Goal: Check status: Check status

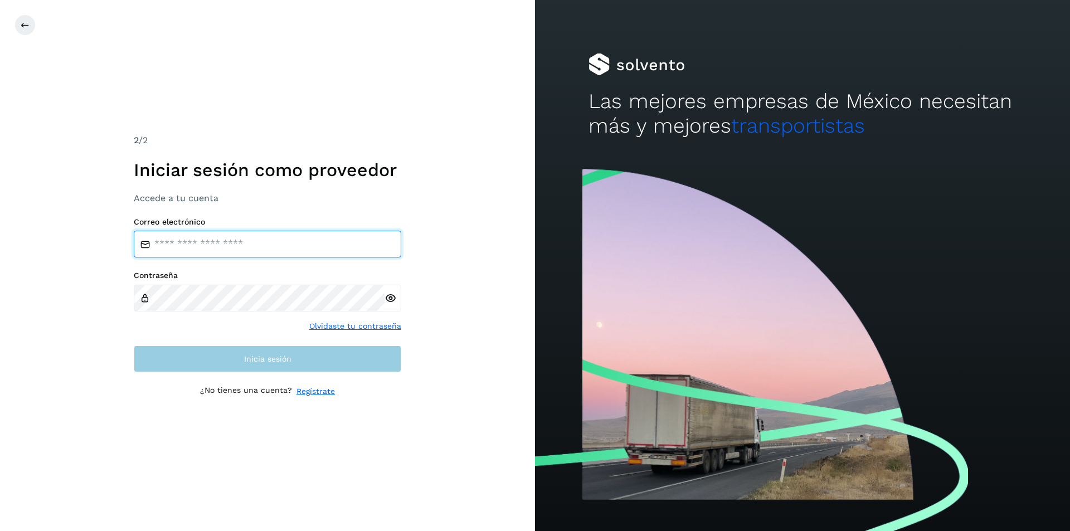
type input "**********"
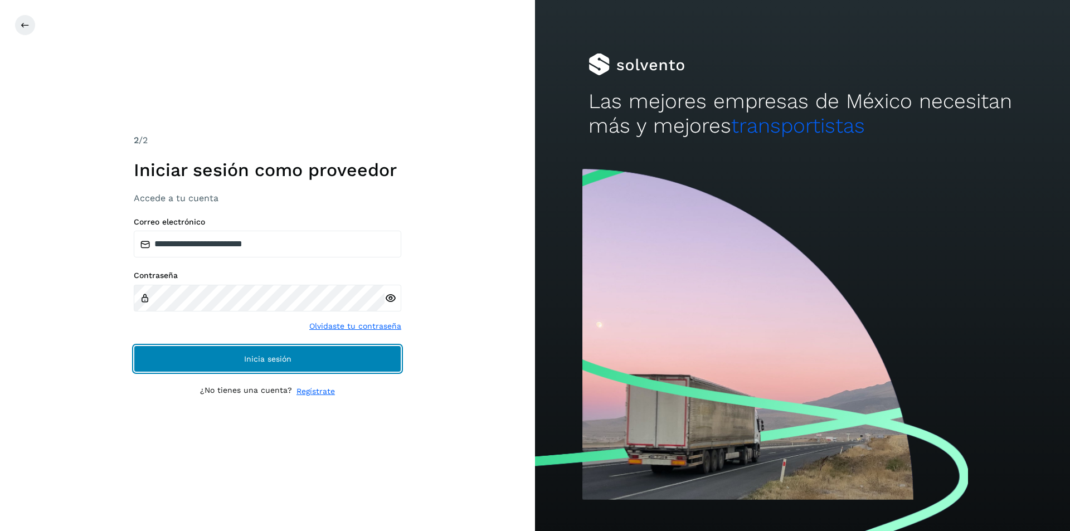
click at [247, 358] on span "Inicia sesión" at bounding box center [267, 359] width 47 height 8
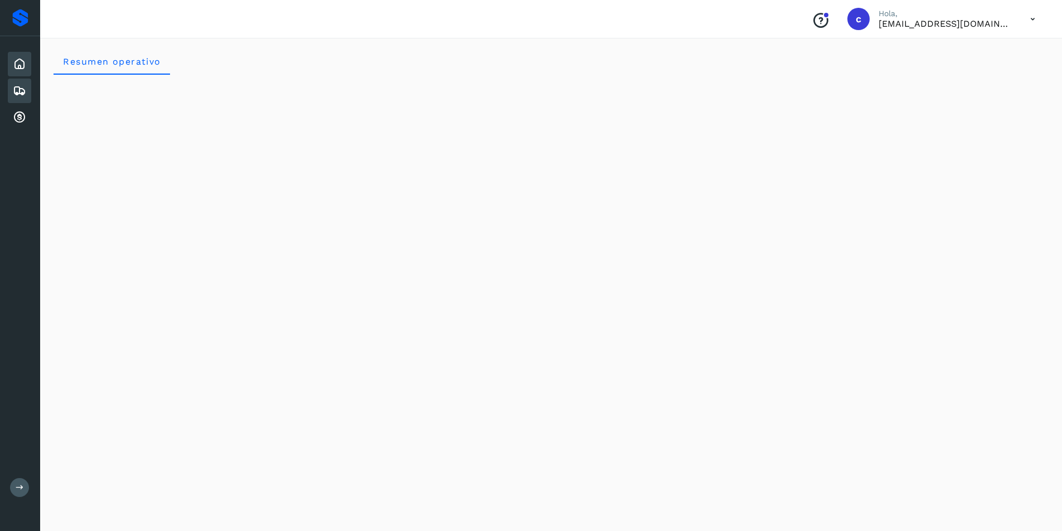
click at [13, 85] on icon at bounding box center [19, 90] width 13 height 13
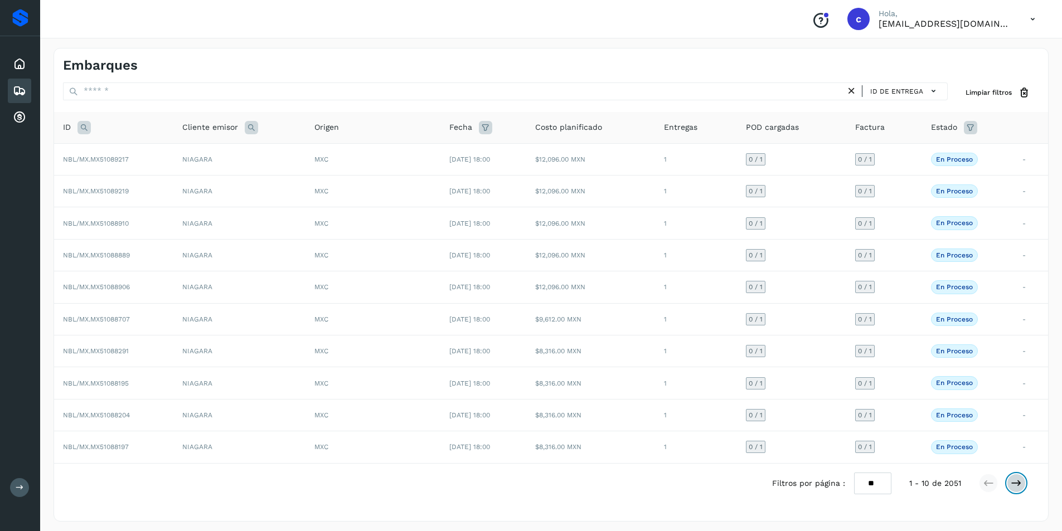
click at [1015, 480] on icon at bounding box center [1015, 483] width 11 height 11
click at [1016, 479] on icon at bounding box center [1015, 483] width 11 height 11
click at [1017, 481] on icon at bounding box center [1015, 483] width 11 height 11
click at [1016, 483] on icon at bounding box center [1015, 483] width 11 height 11
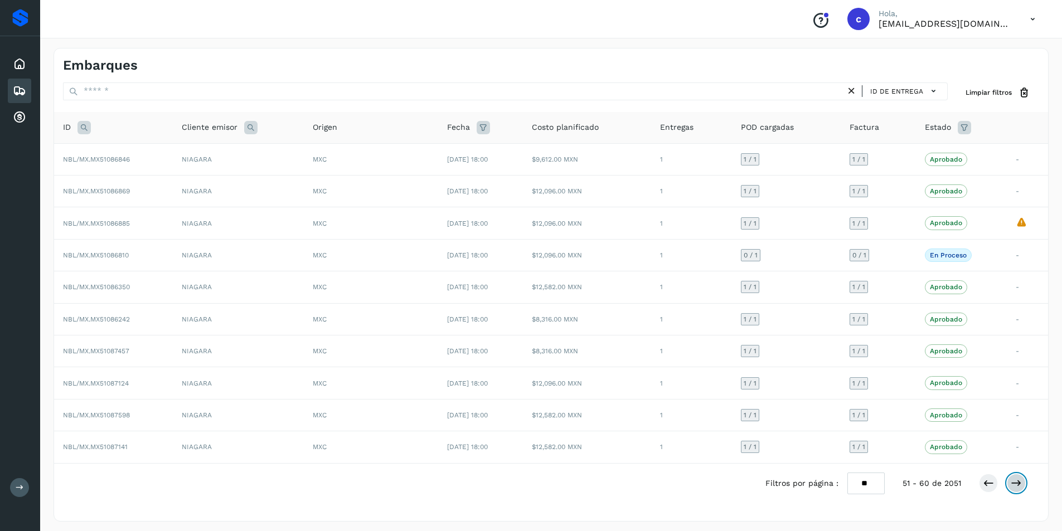
click at [1016, 483] on icon at bounding box center [1015, 483] width 11 height 11
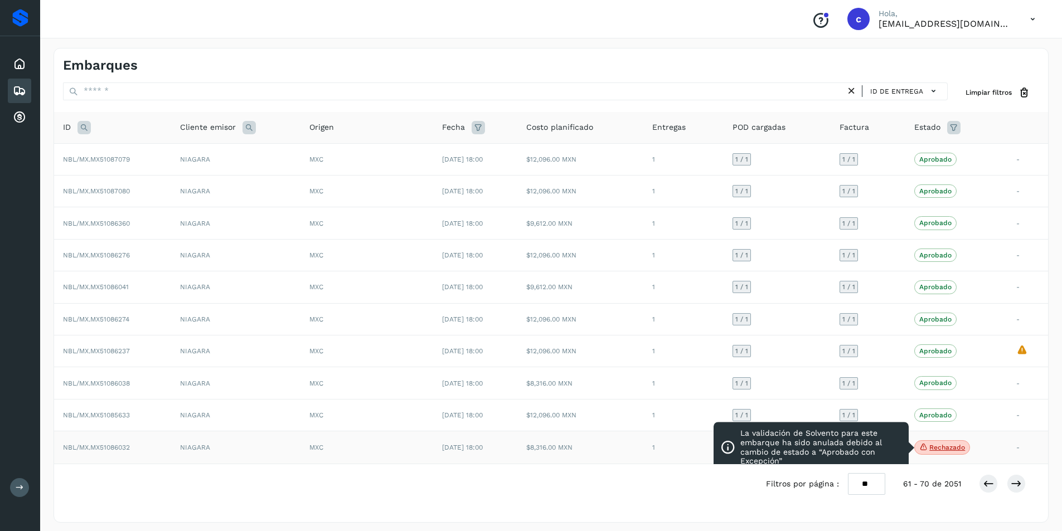
click at [959, 446] on p "Rechazado" at bounding box center [947, 448] width 36 height 8
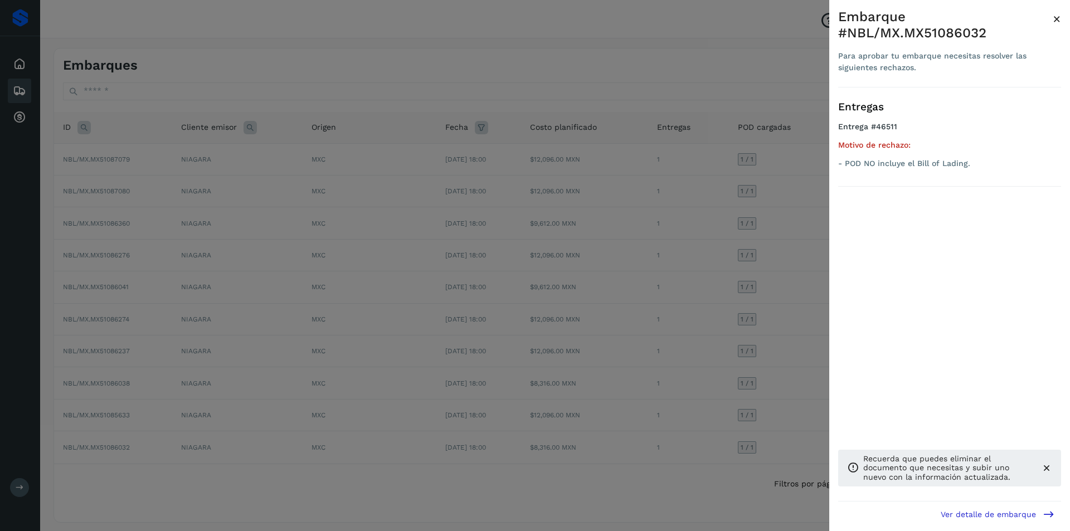
click at [829, 391] on div at bounding box center [535, 265] width 1070 height 531
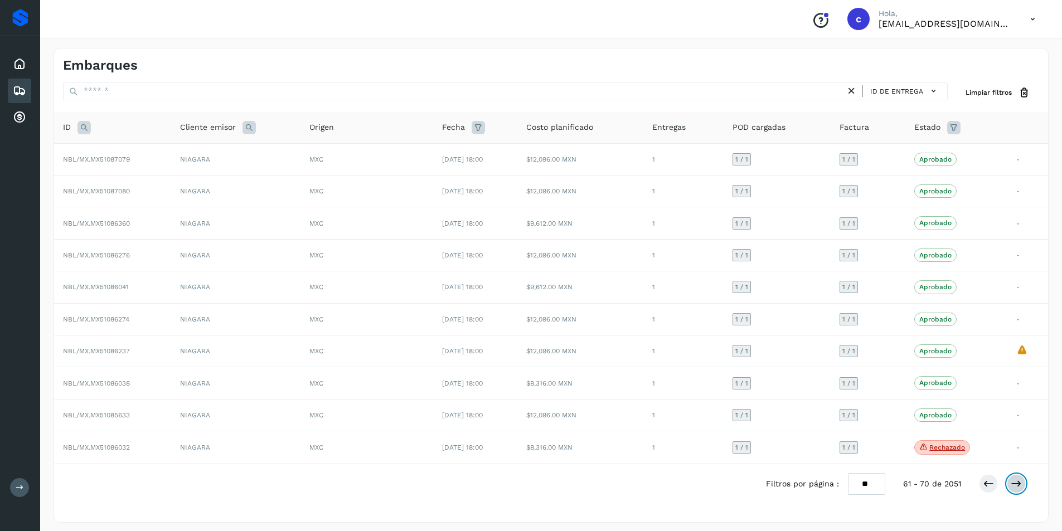
click at [1014, 484] on icon at bounding box center [1015, 483] width 11 height 11
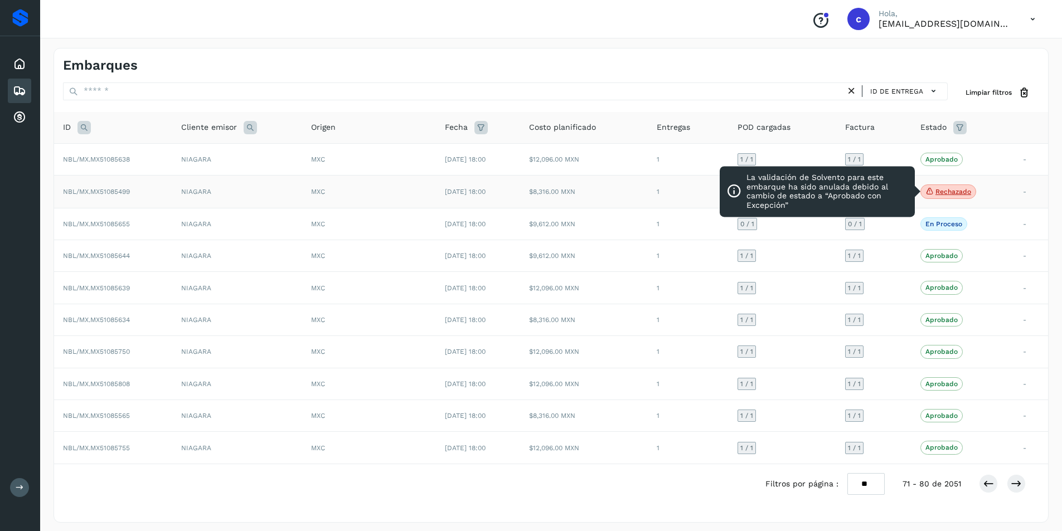
click at [946, 189] on p "Rechazado" at bounding box center [953, 192] width 36 height 8
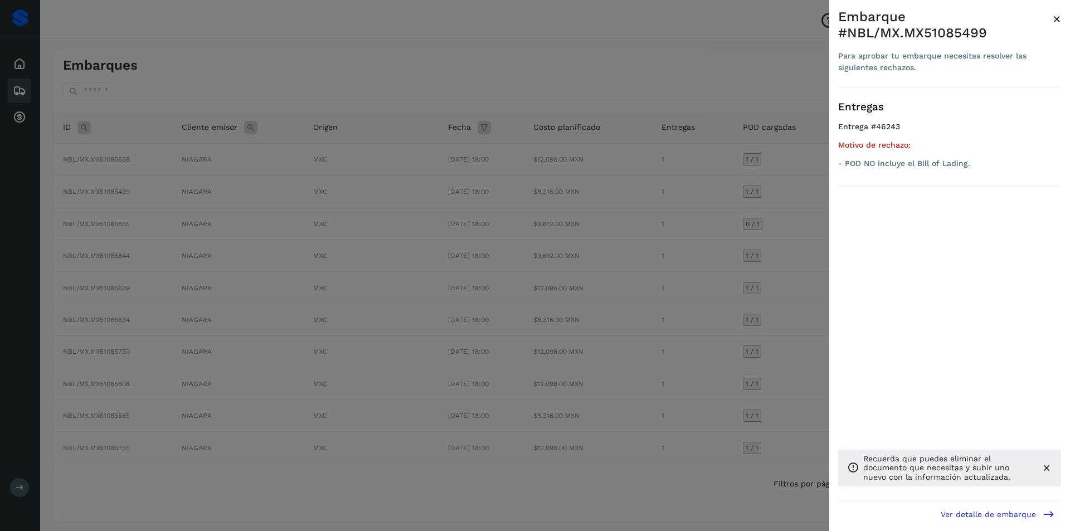
click at [825, 220] on div at bounding box center [535, 265] width 1070 height 531
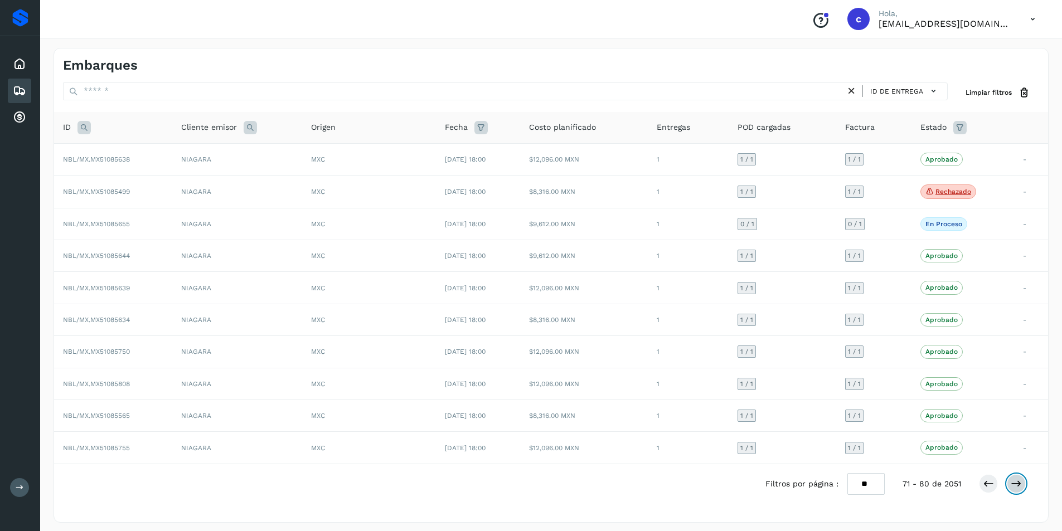
click at [1014, 478] on button at bounding box center [1015, 483] width 19 height 19
click at [1011, 488] on icon at bounding box center [1015, 483] width 11 height 11
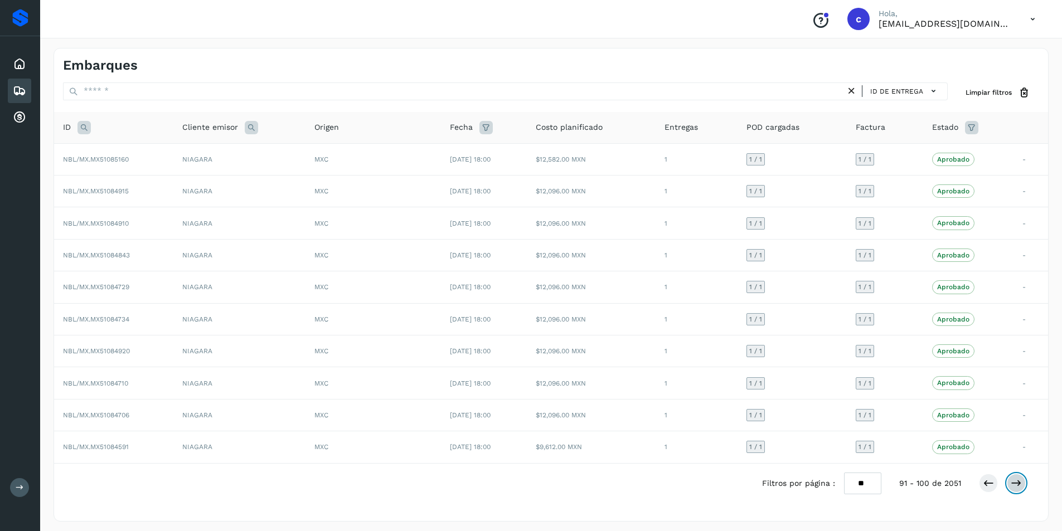
click at [1011, 488] on icon at bounding box center [1015, 483] width 11 height 11
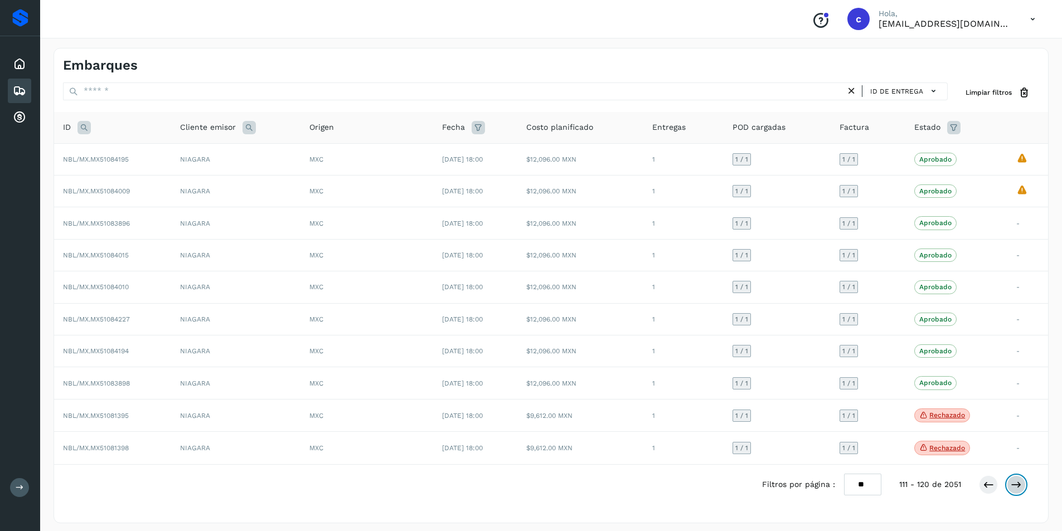
click at [1011, 488] on icon at bounding box center [1015, 484] width 11 height 11
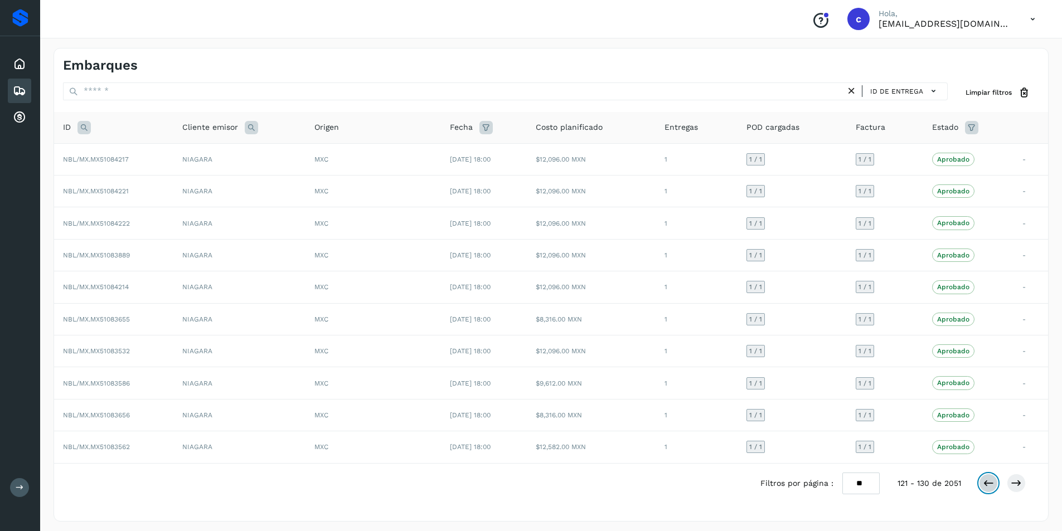
click at [993, 478] on icon at bounding box center [988, 483] width 11 height 11
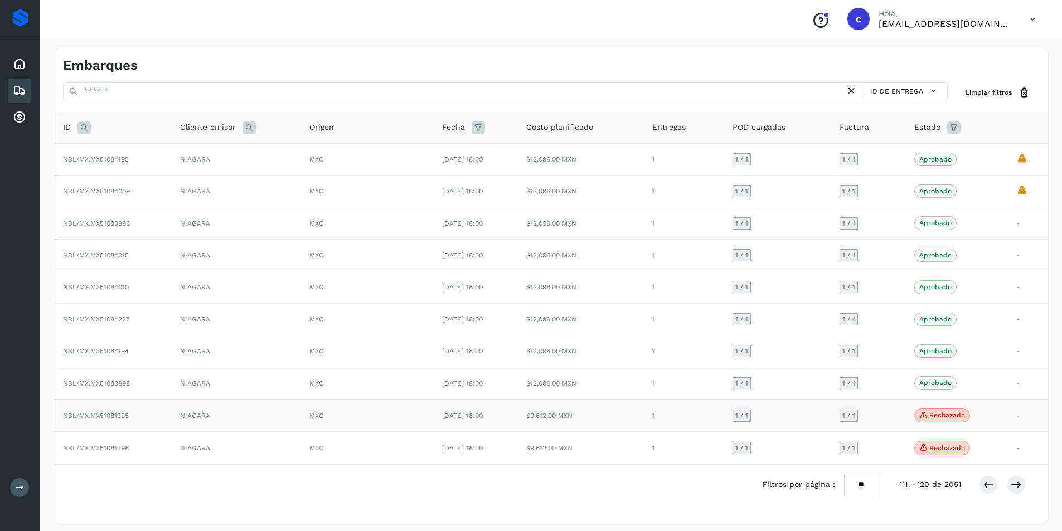
click at [944, 417] on p "Rechazado" at bounding box center [947, 415] width 36 height 8
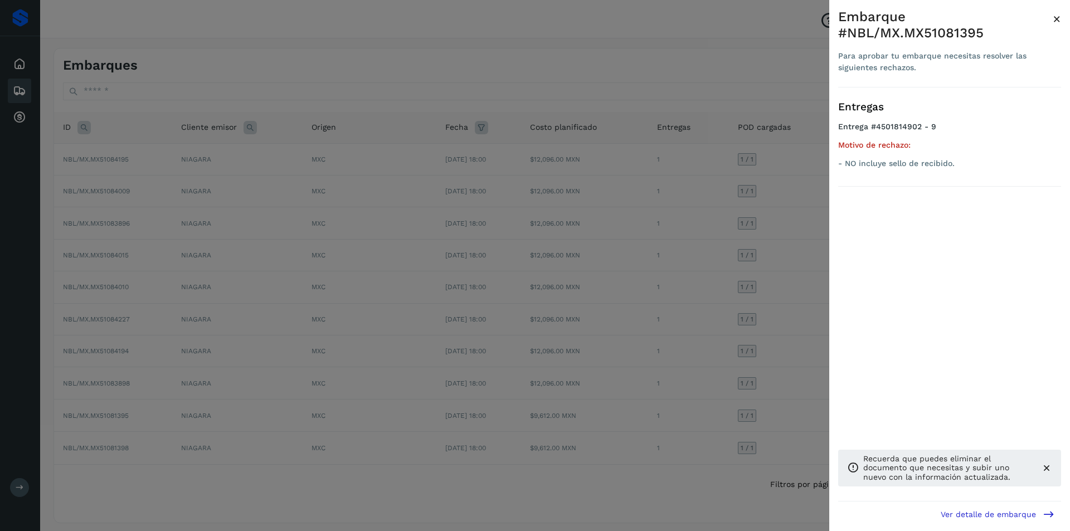
click at [877, 405] on div "Entregas Entrega #4501814902 - 9 Motivo de rechazo: - NO incluye sello de recib…" at bounding box center [949, 294] width 223 height 414
click at [662, 369] on div at bounding box center [535, 265] width 1070 height 531
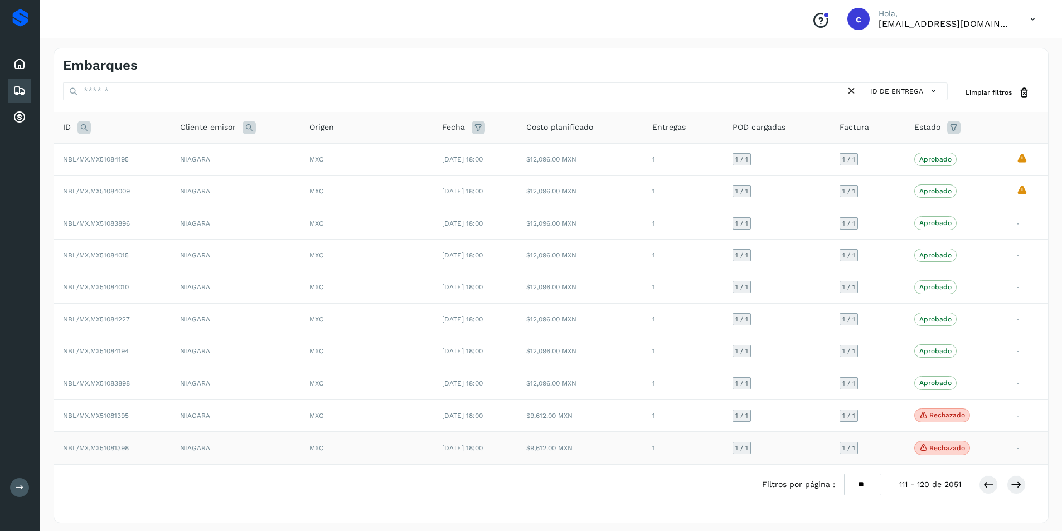
click at [948, 450] on p "Rechazado" at bounding box center [947, 448] width 36 height 8
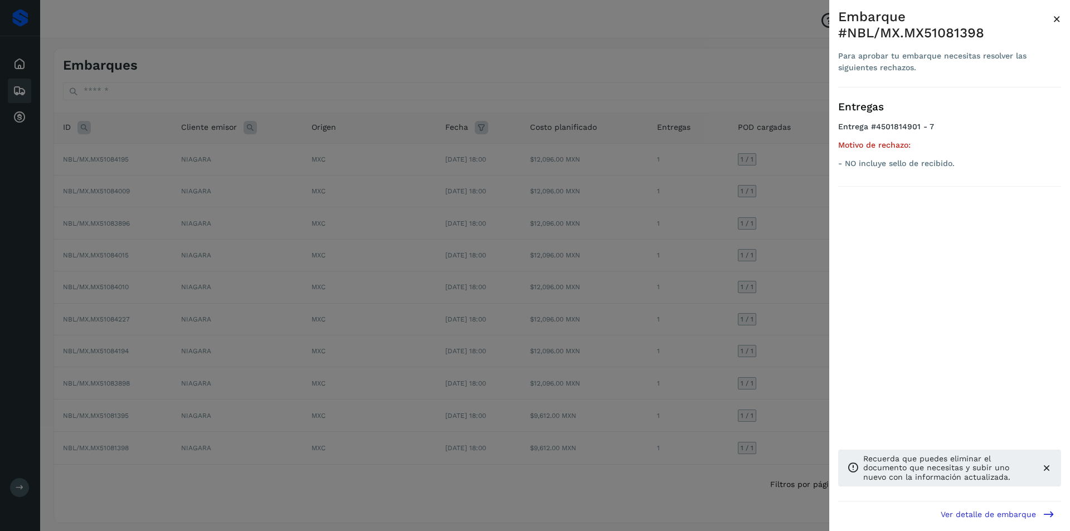
click at [648, 211] on div at bounding box center [535, 265] width 1070 height 531
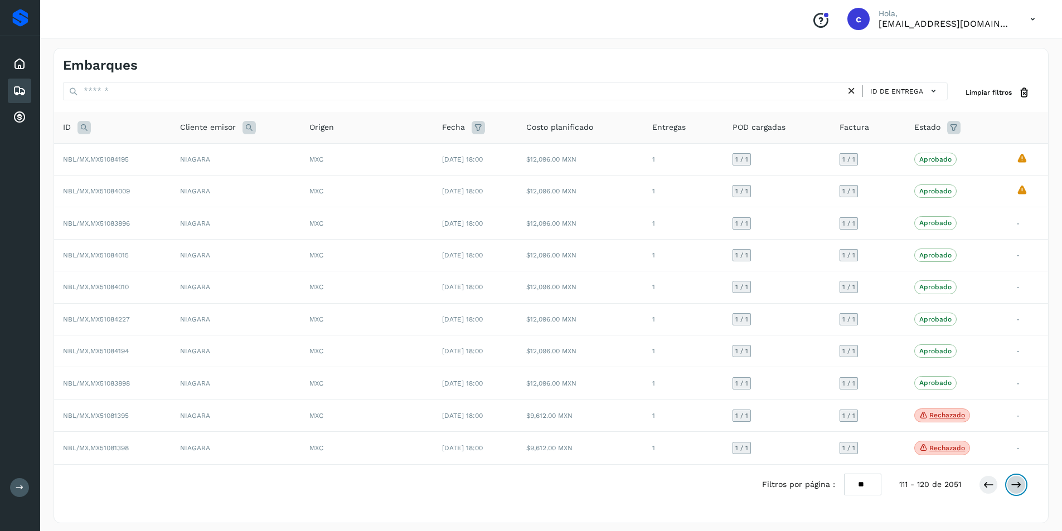
click at [1015, 479] on icon at bounding box center [1015, 484] width 11 height 11
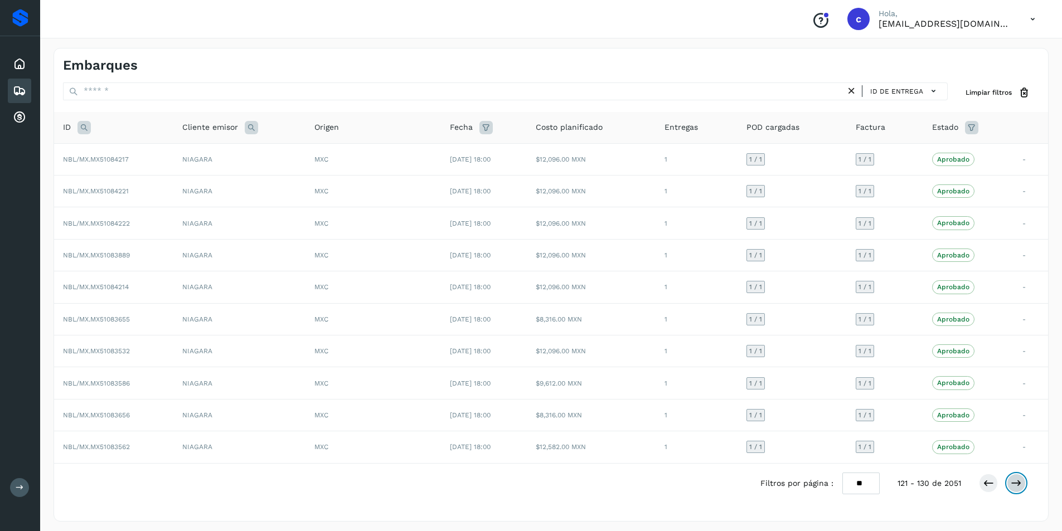
click at [1015, 479] on icon at bounding box center [1015, 483] width 11 height 11
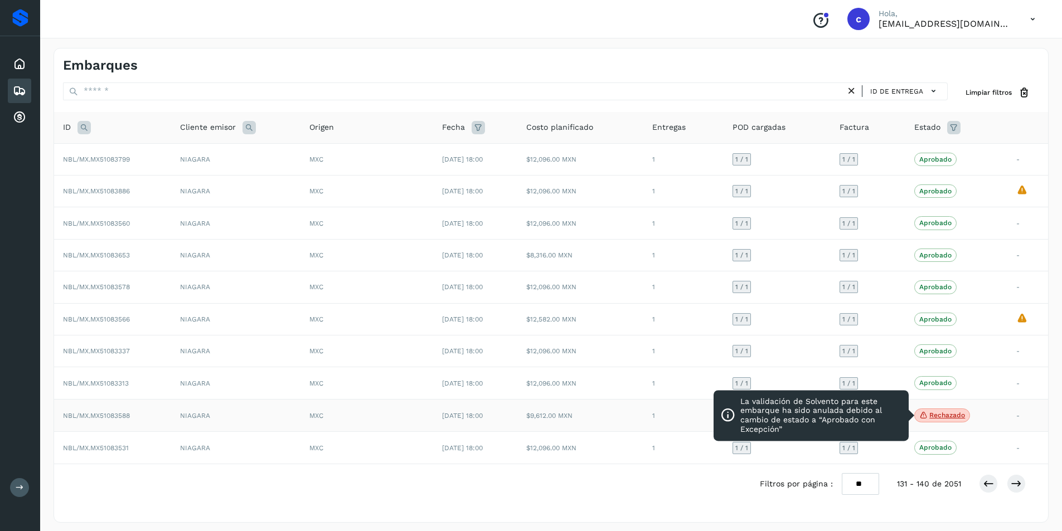
click at [943, 417] on p "Rechazado" at bounding box center [947, 415] width 36 height 8
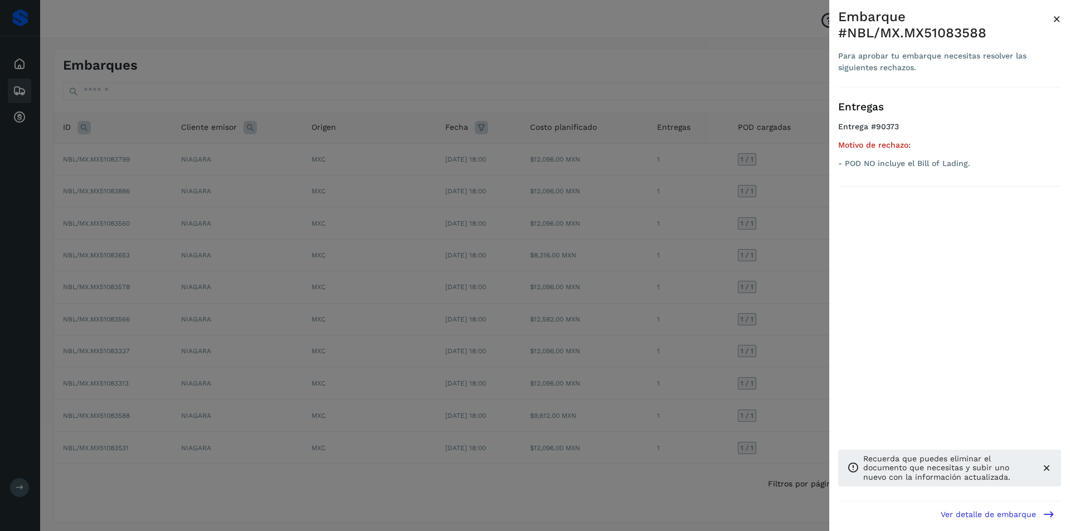
click at [555, 290] on div at bounding box center [535, 265] width 1070 height 531
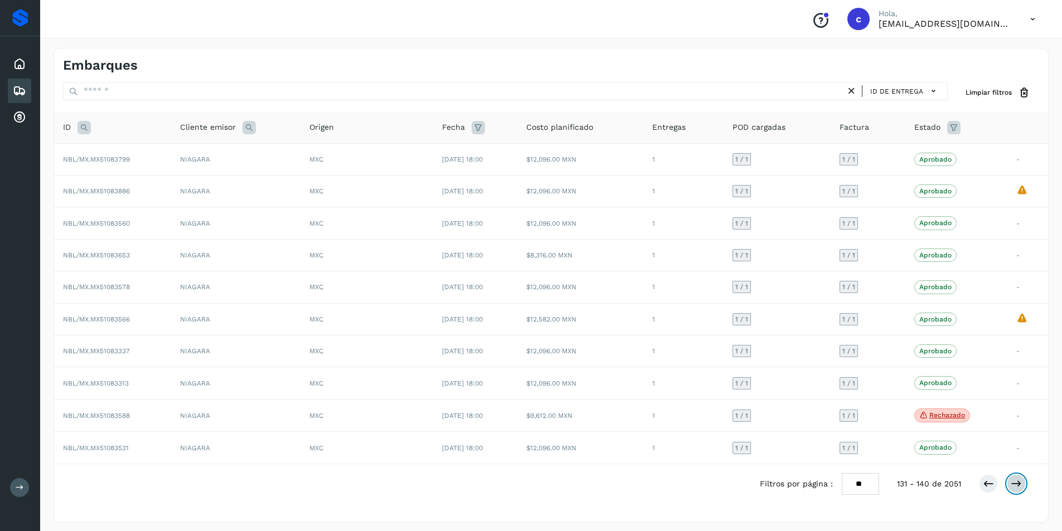
click at [1018, 484] on icon at bounding box center [1015, 483] width 11 height 11
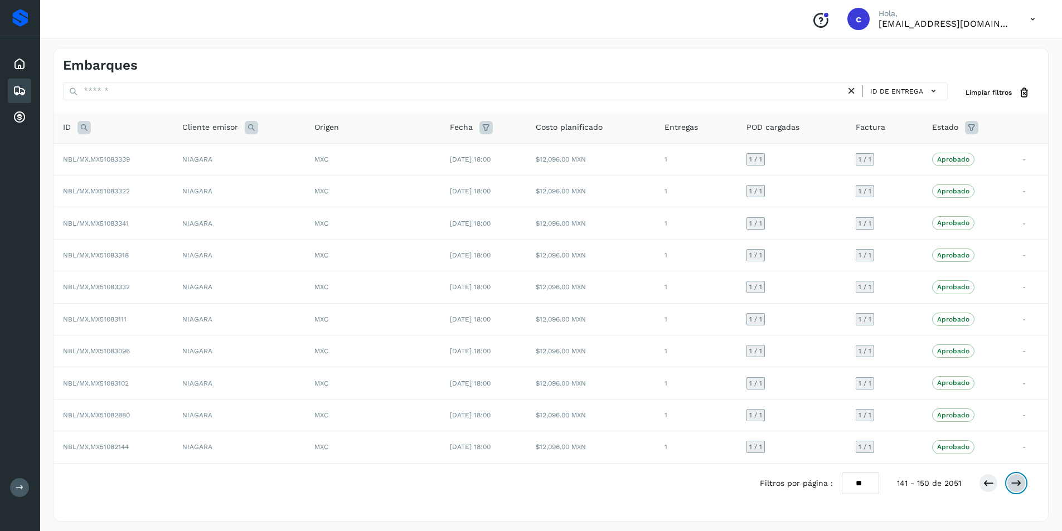
click at [1018, 484] on icon at bounding box center [1015, 483] width 11 height 11
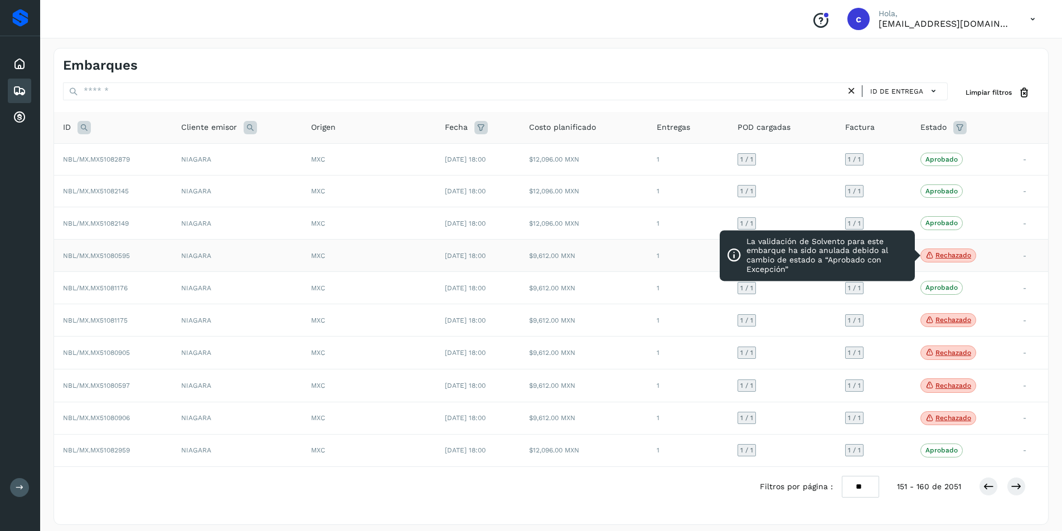
click at [934, 260] on icon at bounding box center [929, 255] width 9 height 10
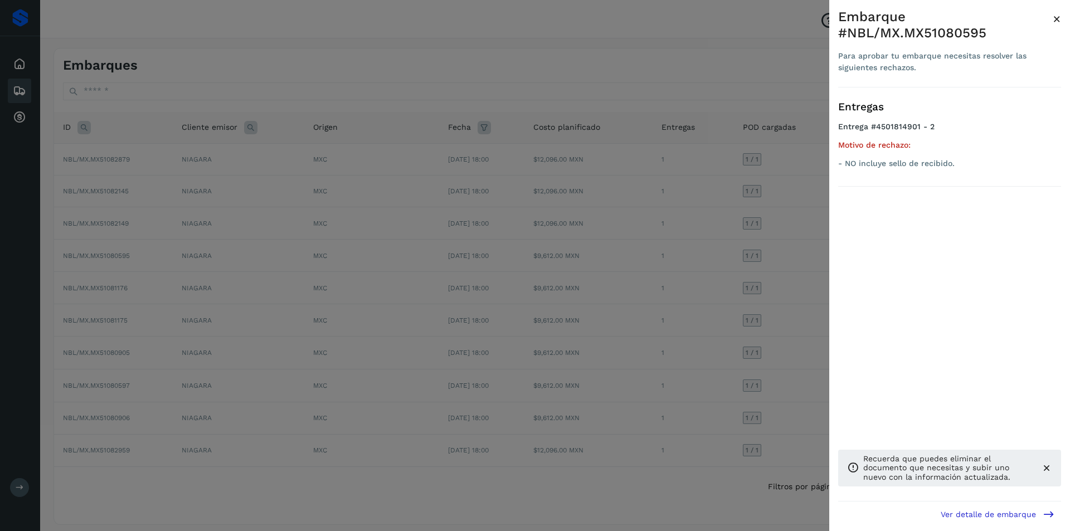
click at [755, 261] on div at bounding box center [535, 265] width 1070 height 531
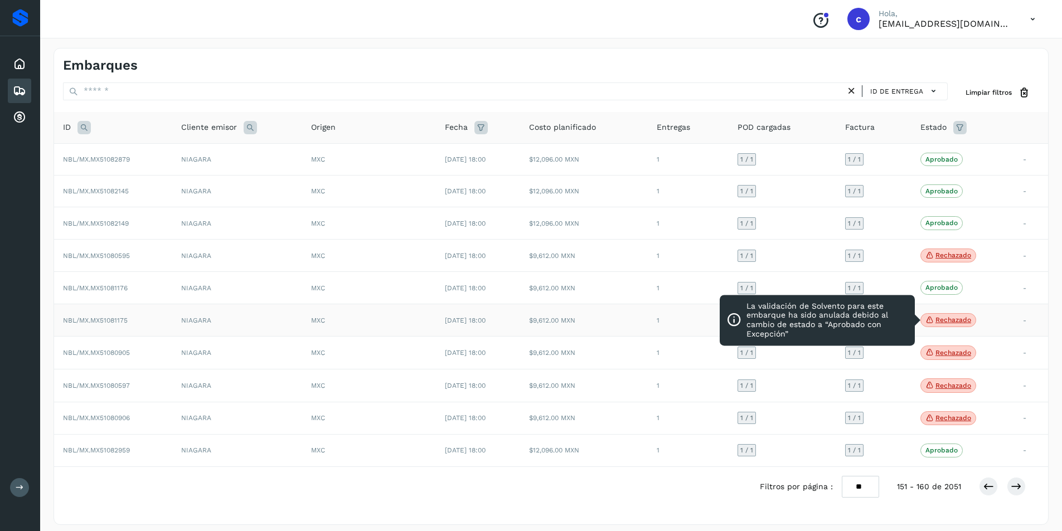
click at [953, 322] on p "Rechazado" at bounding box center [953, 320] width 36 height 8
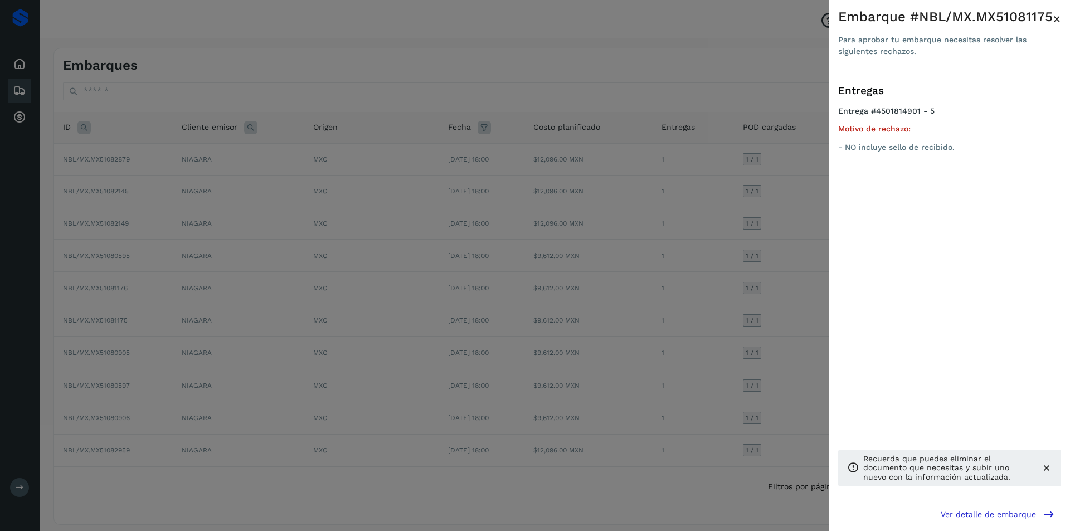
click at [712, 334] on div at bounding box center [535, 265] width 1070 height 531
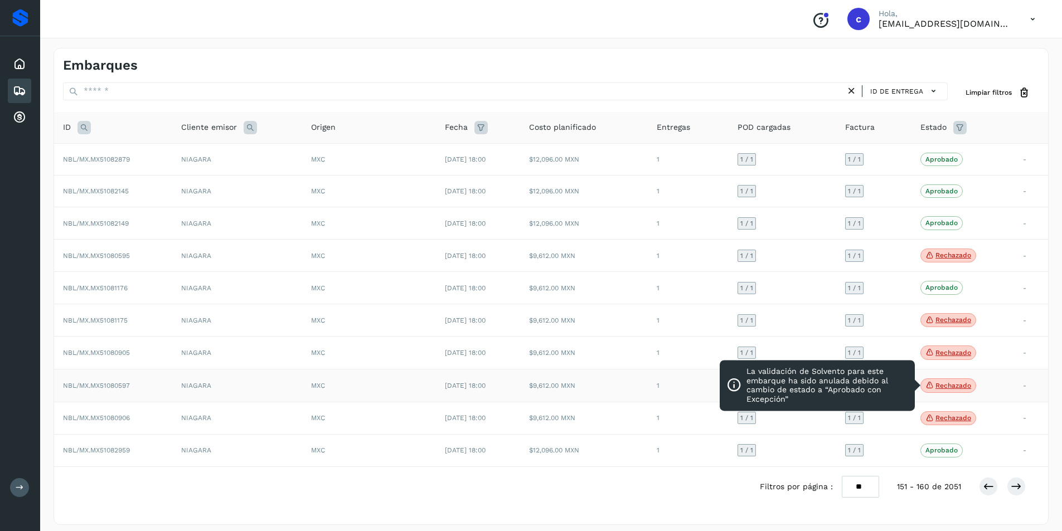
click at [951, 387] on p "Rechazado" at bounding box center [953, 386] width 36 height 8
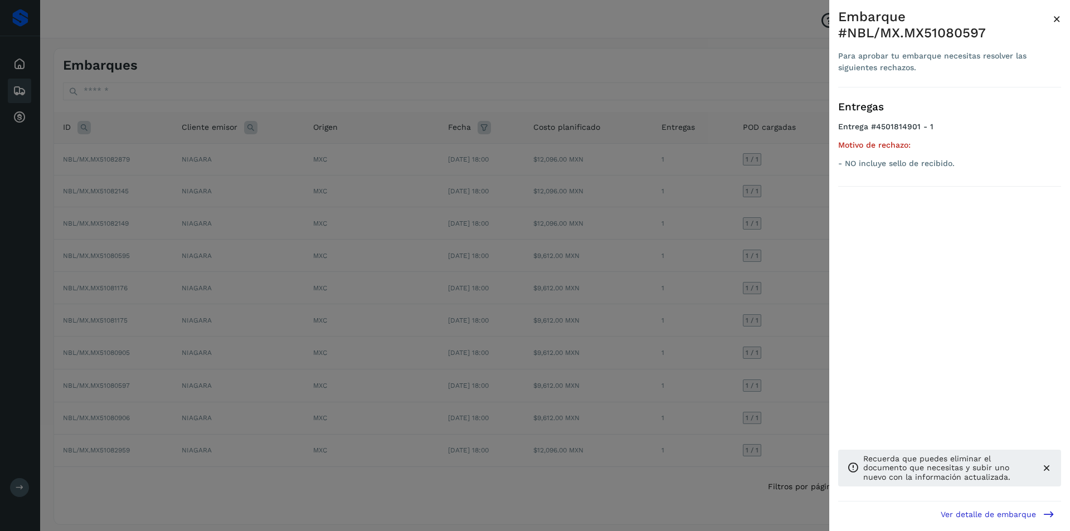
click at [810, 374] on div at bounding box center [535, 265] width 1070 height 531
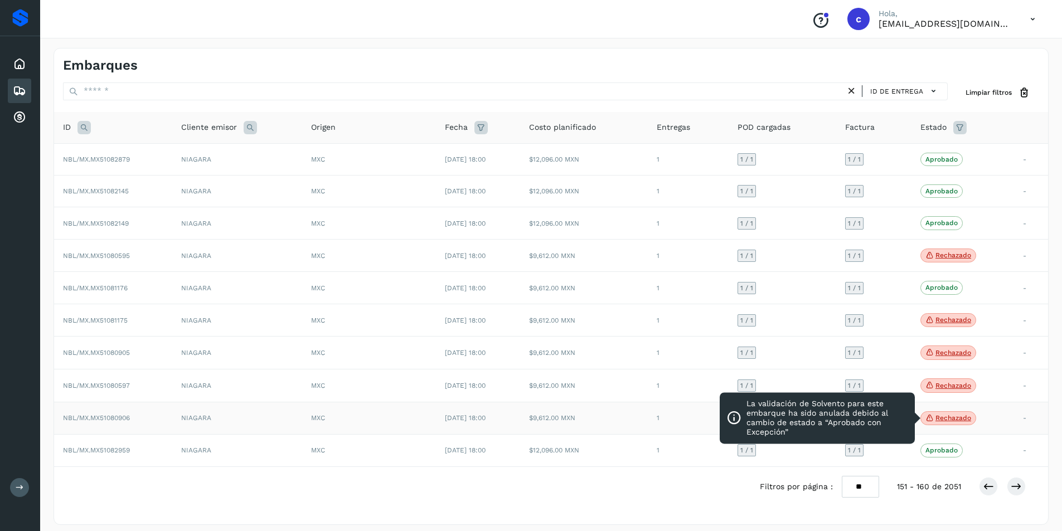
click at [934, 420] on icon at bounding box center [929, 418] width 9 height 10
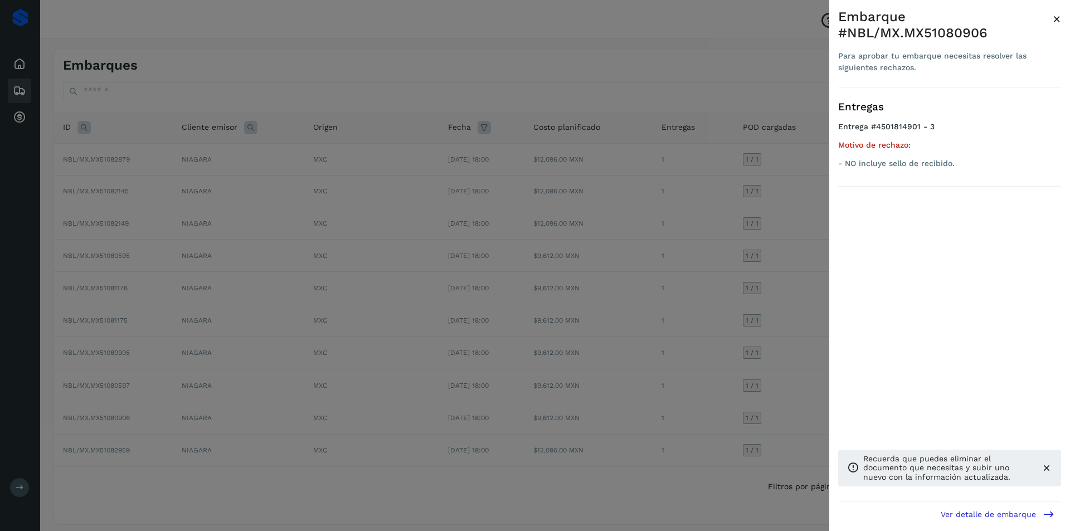
click at [737, 393] on div at bounding box center [535, 265] width 1070 height 531
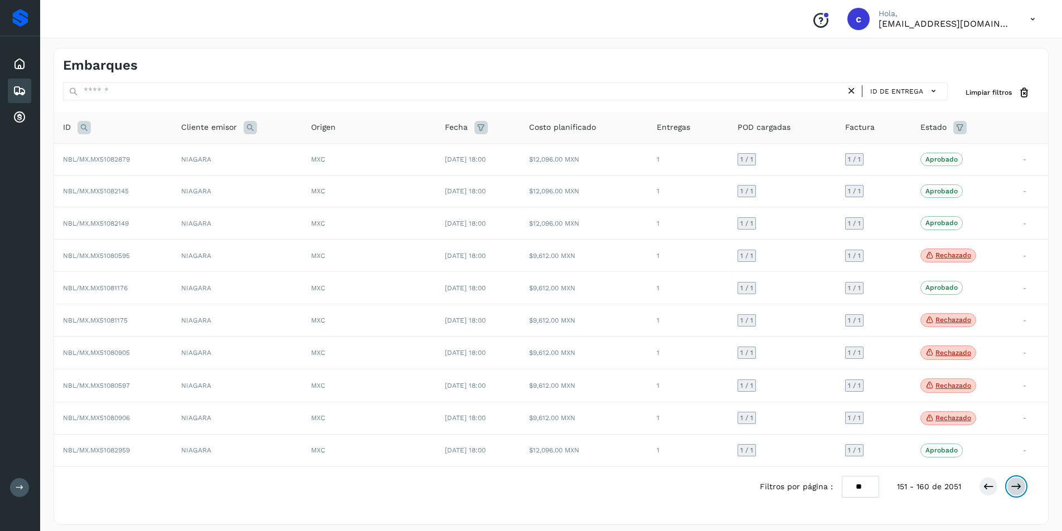
click at [1019, 487] on icon at bounding box center [1015, 486] width 11 height 11
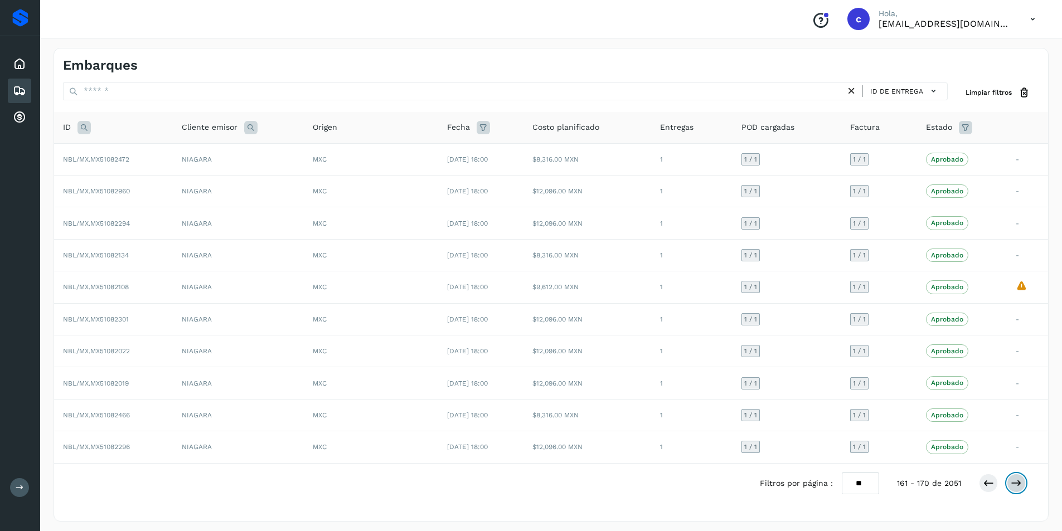
click at [1019, 488] on icon at bounding box center [1015, 483] width 11 height 11
click at [988, 482] on icon at bounding box center [988, 483] width 11 height 11
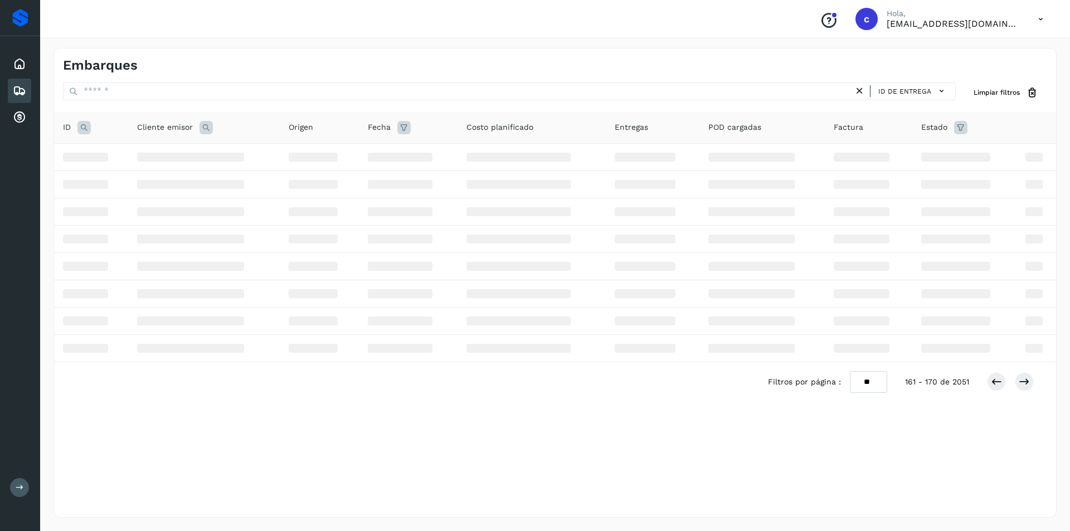
click at [988, 482] on div "Embarques ID de entrega Limpiar filtros ID Cliente emisor Origen Fecha Costo pl…" at bounding box center [555, 283] width 1003 height 470
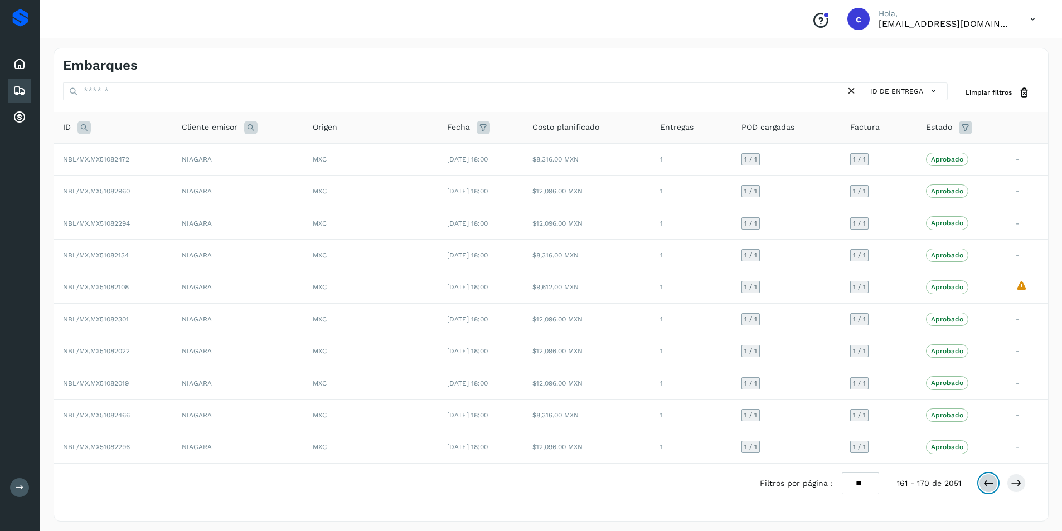
click at [988, 482] on icon at bounding box center [988, 483] width 11 height 11
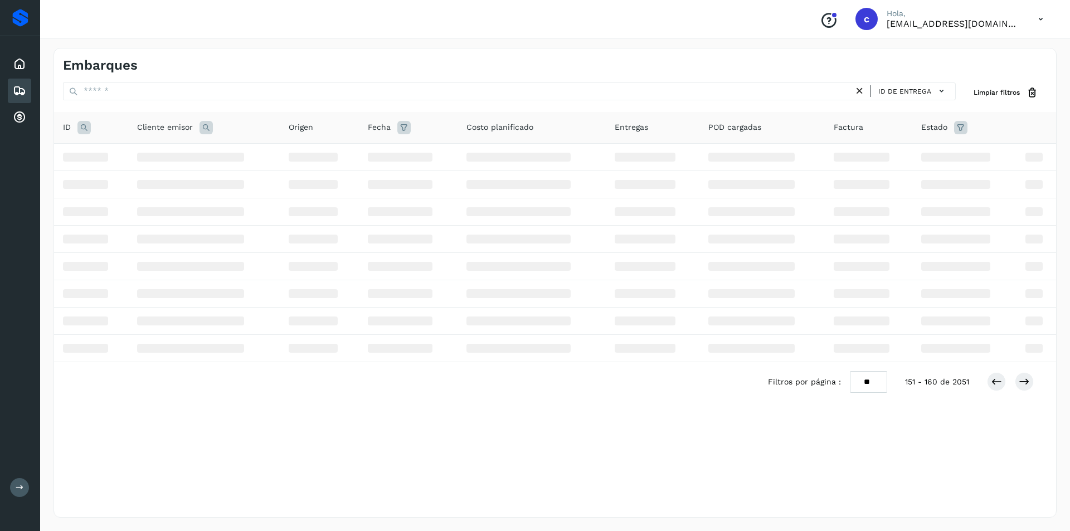
click at [988, 482] on div "Embarques ID de entrega Limpiar filtros ID Cliente emisor Origen Fecha Costo pl…" at bounding box center [555, 283] width 1003 height 470
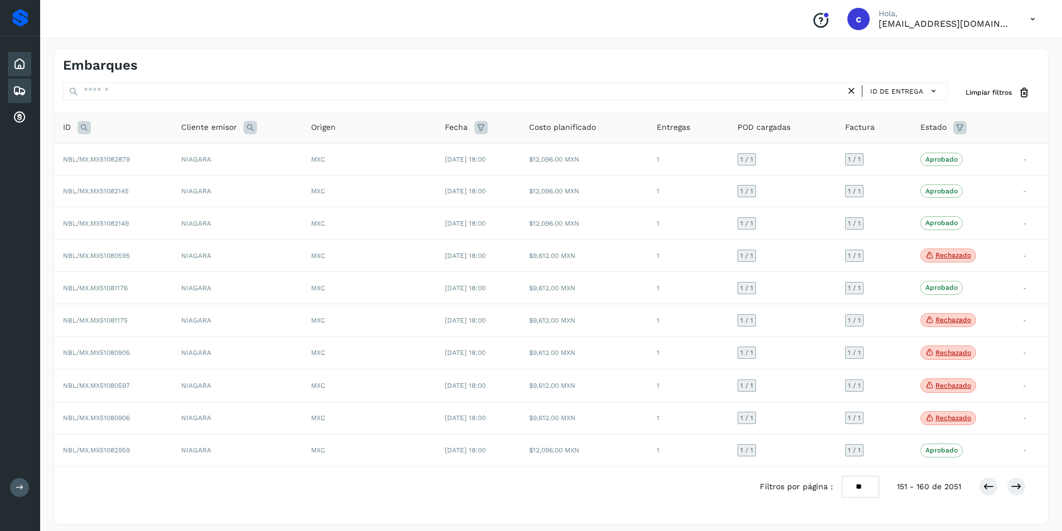
click at [18, 69] on icon at bounding box center [19, 63] width 13 height 13
